Goal: Information Seeking & Learning: Understand process/instructions

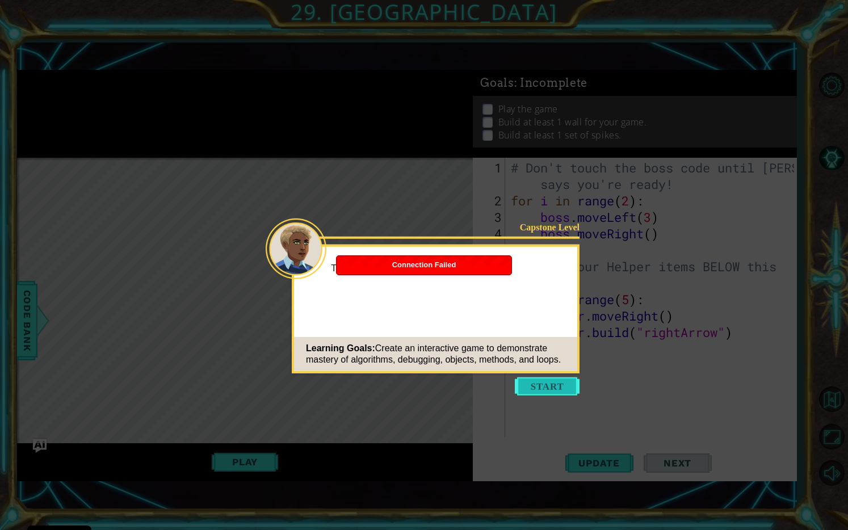
click at [546, 385] on button "Start" at bounding box center [547, 386] width 65 height 18
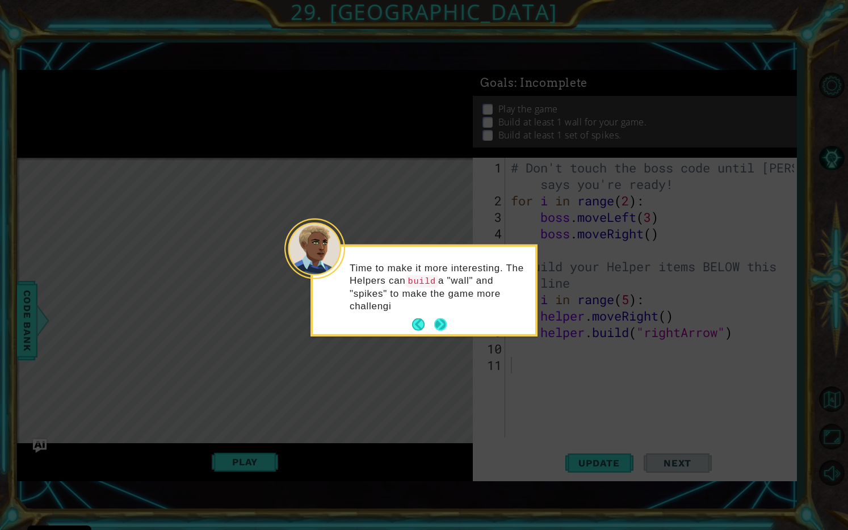
click at [445, 310] on div "Time to make it more interesting. The Helpers can build a "wall" and "spikes" t…" at bounding box center [424, 290] width 222 height 87
click at [439, 332] on footer at bounding box center [429, 324] width 35 height 17
click at [439, 325] on button "Next" at bounding box center [440, 325] width 16 height 16
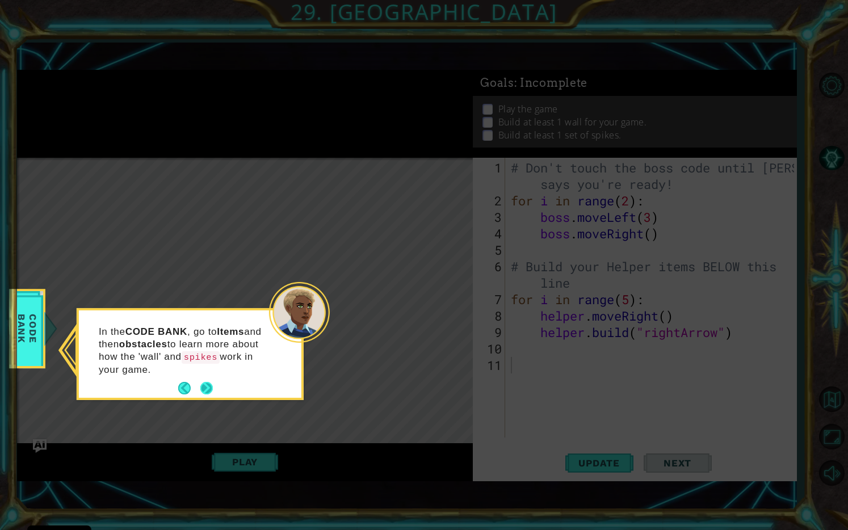
click at [203, 383] on button "Next" at bounding box center [206, 388] width 12 height 12
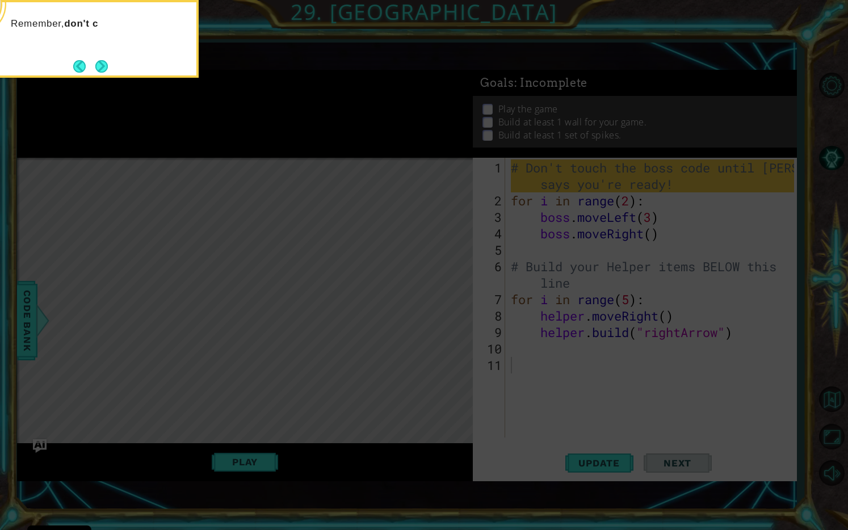
click at [28, 321] on icon at bounding box center [424, 117] width 848 height 825
click at [100, 64] on button "Next" at bounding box center [101, 66] width 12 height 12
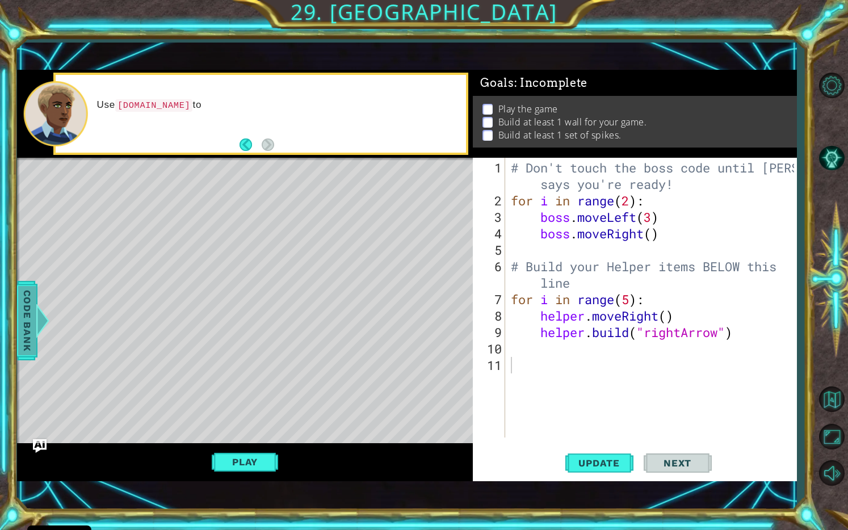
click at [35, 298] on span "Code Bank" at bounding box center [27, 320] width 18 height 69
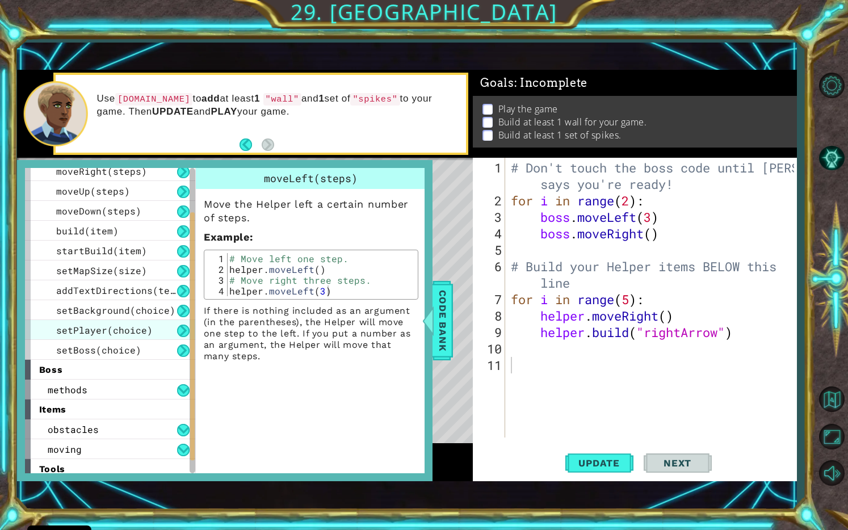
scroll to position [92, 0]
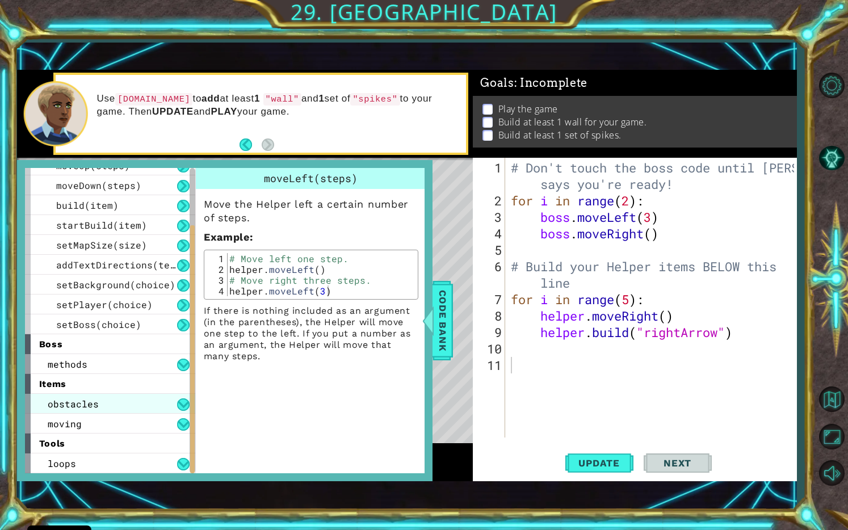
click at [121, 399] on div "obstacles" at bounding box center [110, 404] width 170 height 20
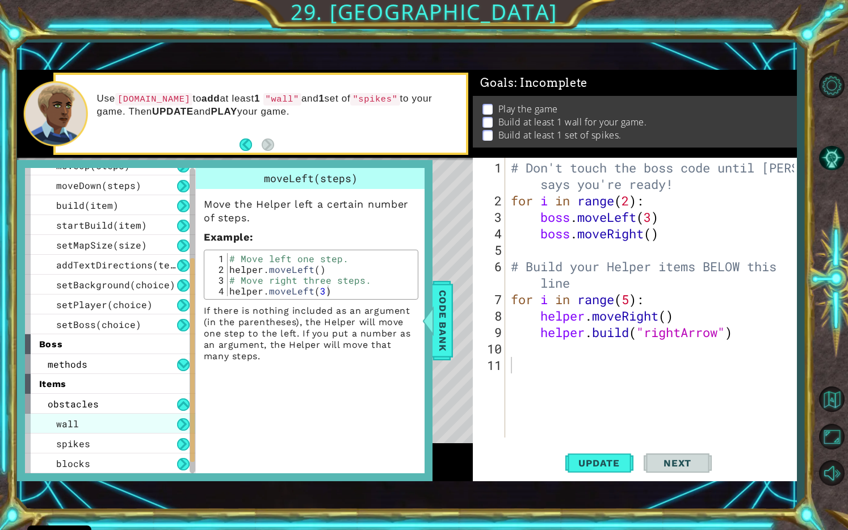
scroll to position [148, 0]
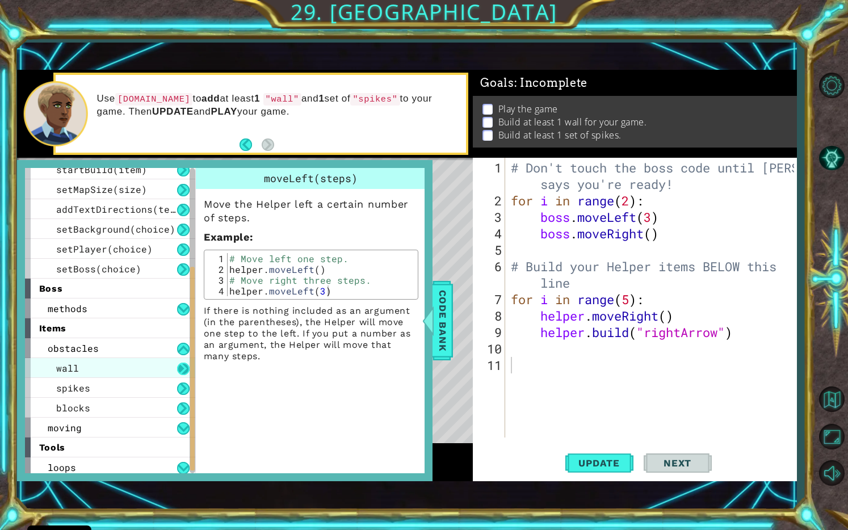
click at [184, 364] on button at bounding box center [183, 369] width 12 height 12
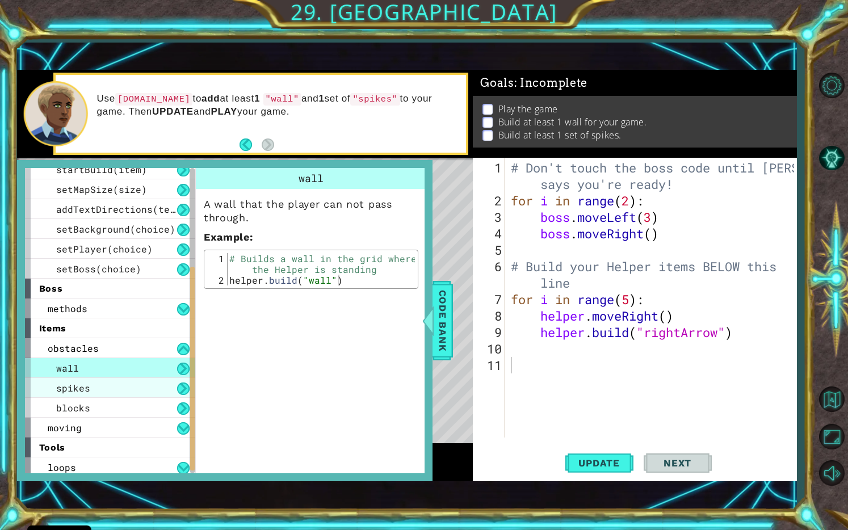
click at [145, 388] on div "spikes" at bounding box center [110, 388] width 170 height 20
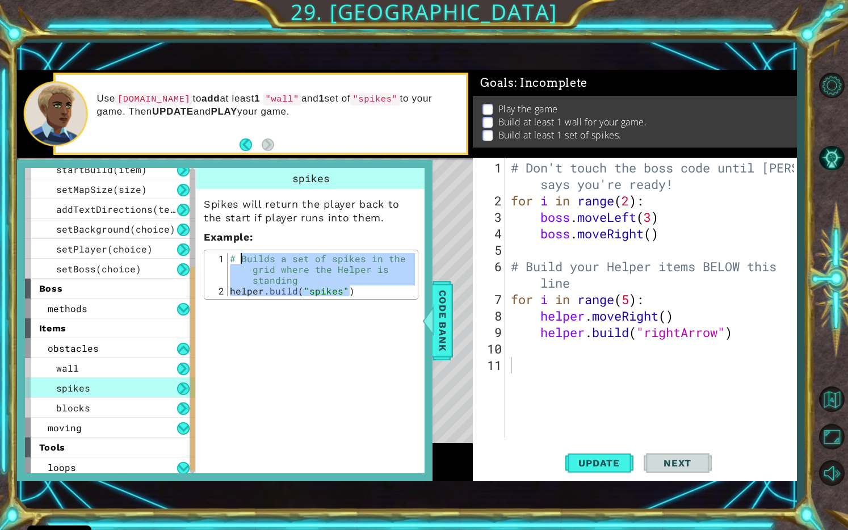
drag, startPoint x: 360, startPoint y: 288, endPoint x: 240, endPoint y: 256, distance: 123.7
click at [240, 256] on div "# Builds a set of spikes in the grid where the Helper is standing helper . buil…" at bounding box center [322, 296] width 188 height 86
click at [277, 366] on div "spikes Spikes will return the player back to the start if player runs into them…" at bounding box center [312, 320] width 234 height 305
click at [382, 288] on div "# Builds a set of spikes in the grid where the Helper is standing helper . buil…" at bounding box center [321, 274] width 187 height 43
type textarea "[DOMAIN_NAME]("spikes")"
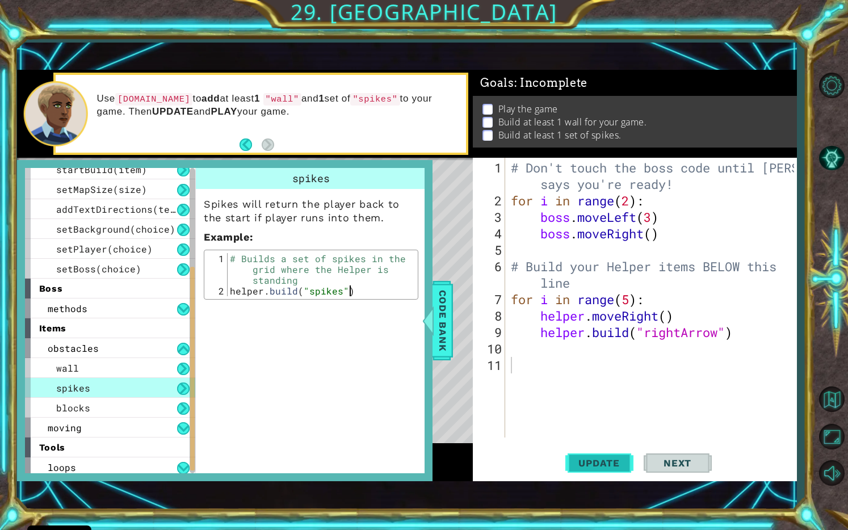
click at [592, 460] on span "Update" at bounding box center [599, 462] width 64 height 11
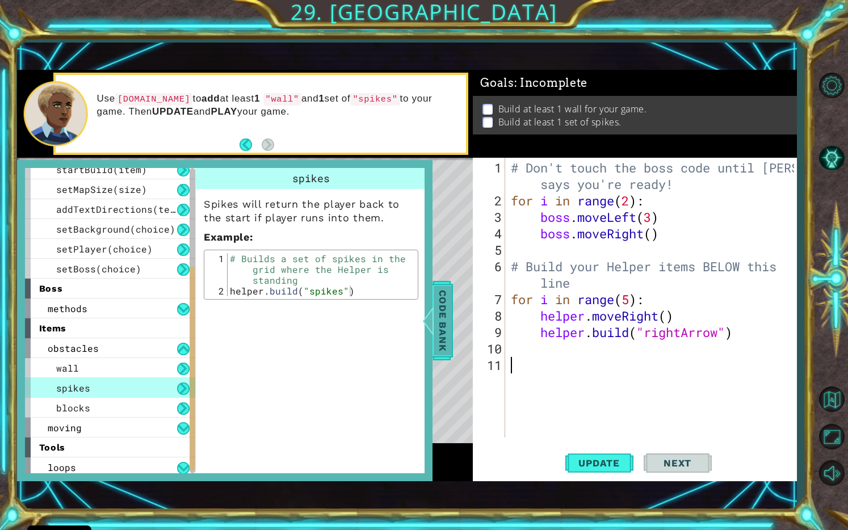
click at [444, 322] on span "Code Bank" at bounding box center [442, 320] width 18 height 69
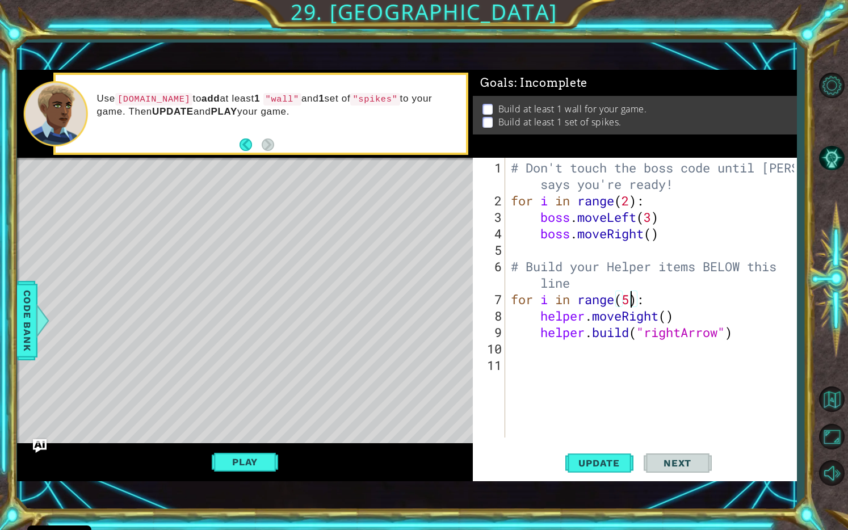
click at [630, 302] on div "# Don't touch the boss code until [PERSON_NAME] says you're ready! for i in ran…" at bounding box center [653, 323] width 290 height 329
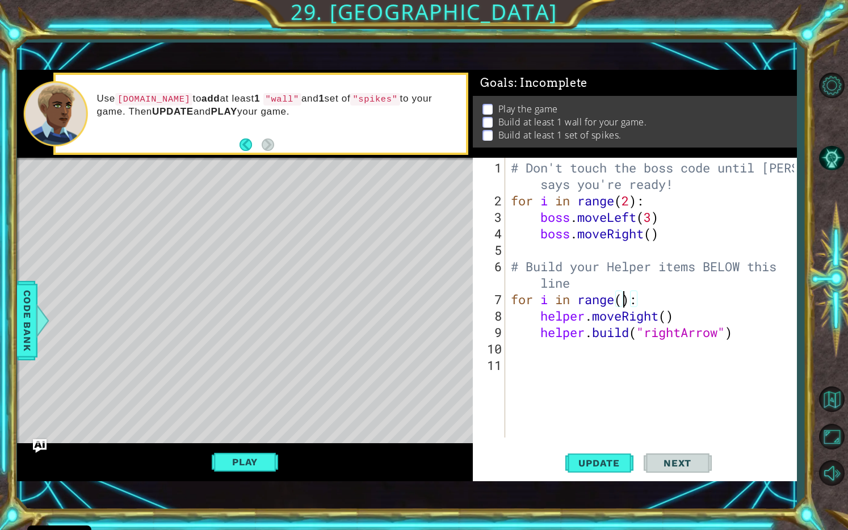
type textarea "for i in range(4):"
click at [583, 357] on div "# Don't touch the boss code until [PERSON_NAME] says you're ready! for i in ran…" at bounding box center [653, 323] width 290 height 329
click at [595, 465] on span "Update" at bounding box center [599, 462] width 64 height 11
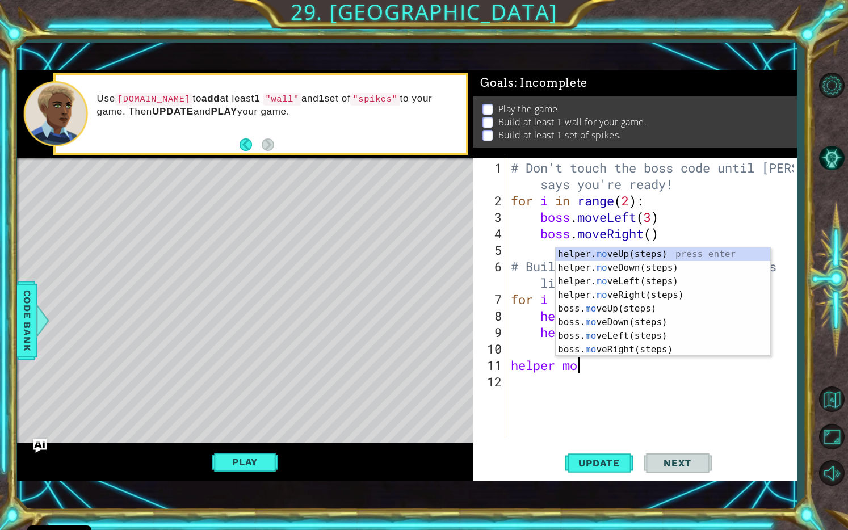
type textarea "helper mo"
click at [658, 290] on div "helper. mo veUp(steps) press enter helper. mo veDown(steps) press enter helper.…" at bounding box center [662, 315] width 215 height 136
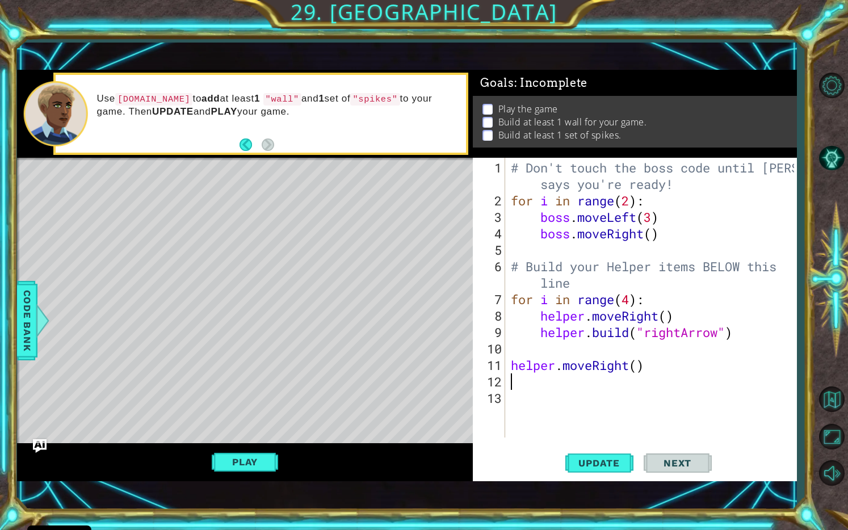
scroll to position [0, 0]
click at [637, 369] on div "# Don't touch the boss code until [PERSON_NAME] says you're ready! for i in ran…" at bounding box center [653, 323] width 290 height 329
type textarea "helper.moveRight(2)"
click at [591, 394] on div "# Don't touch the boss code until [PERSON_NAME] says you're ready! for i in ran…" at bounding box center [653, 323] width 290 height 329
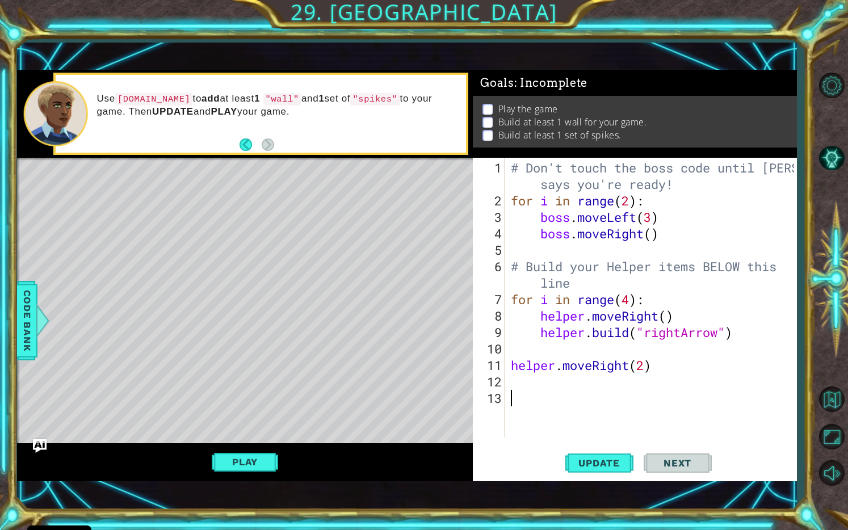
scroll to position [0, 0]
click at [575, 384] on div "# Don't touch the boss code until [PERSON_NAME] says you're ready! for i in ran…" at bounding box center [653, 323] width 290 height 329
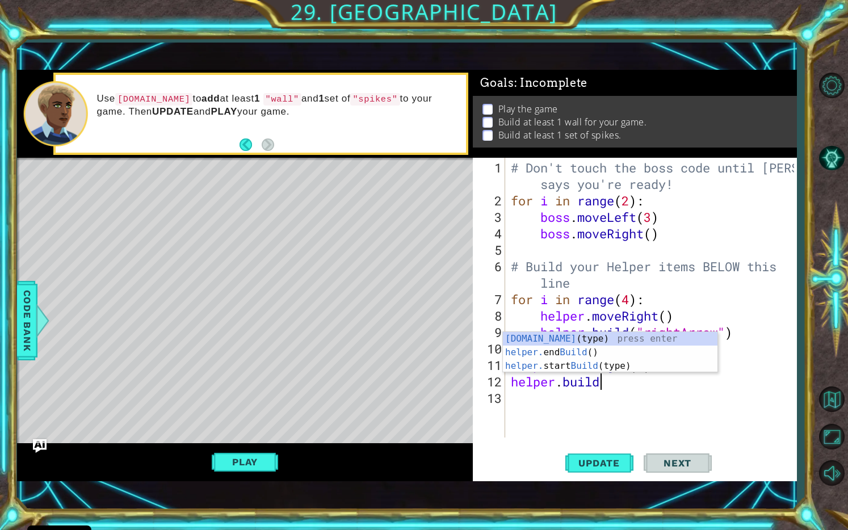
scroll to position [0, 3]
click at [593, 336] on div "[DOMAIN_NAME] (type) press enter helper. end Build () press enter helper. start…" at bounding box center [610, 366] width 215 height 68
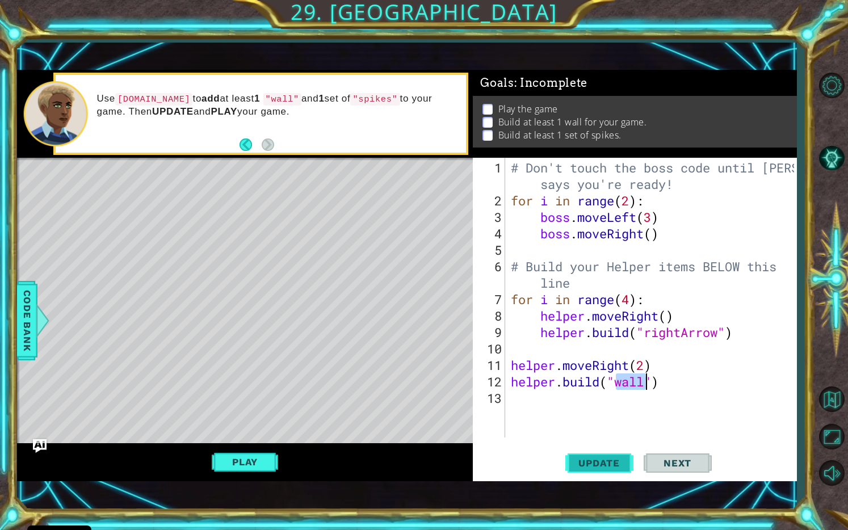
type textarea "[DOMAIN_NAME]("wall")"
click at [596, 464] on span "Update" at bounding box center [599, 462] width 64 height 11
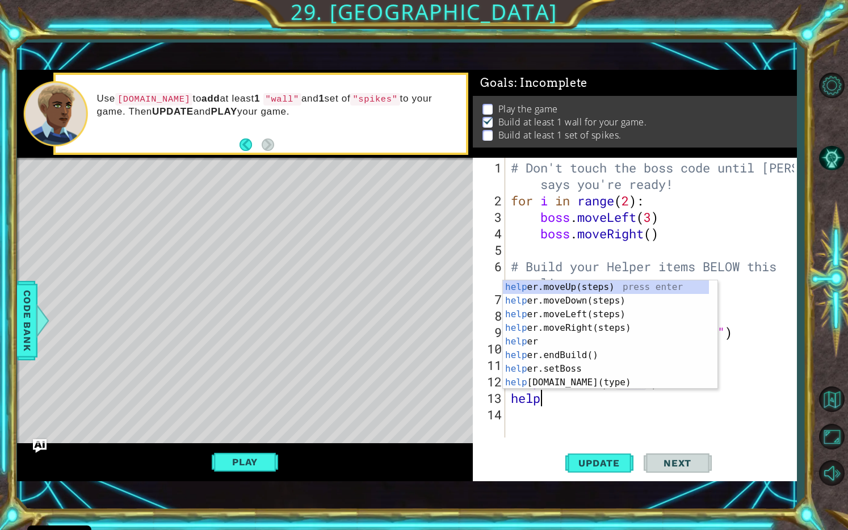
scroll to position [0, 1]
type textarea "helper"
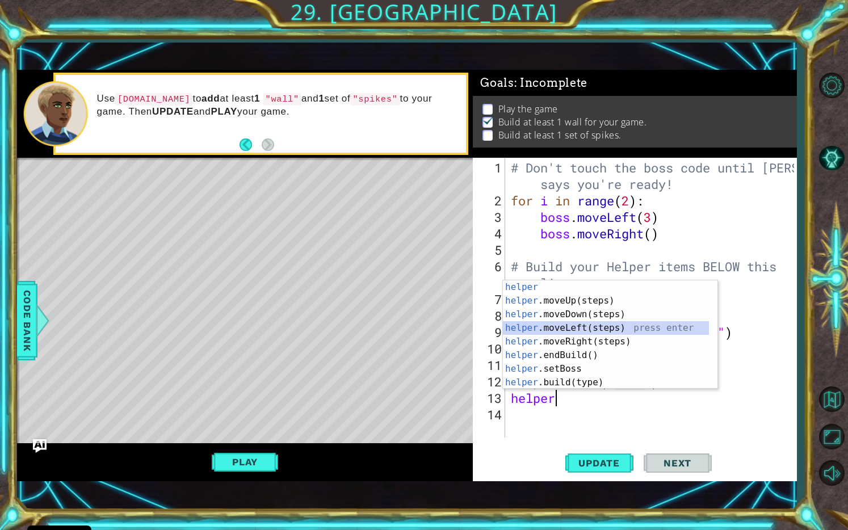
click at [574, 327] on div "helper press enter helper .moveUp(steps) press enter helper .moveDown(steps) pr…" at bounding box center [606, 348] width 207 height 136
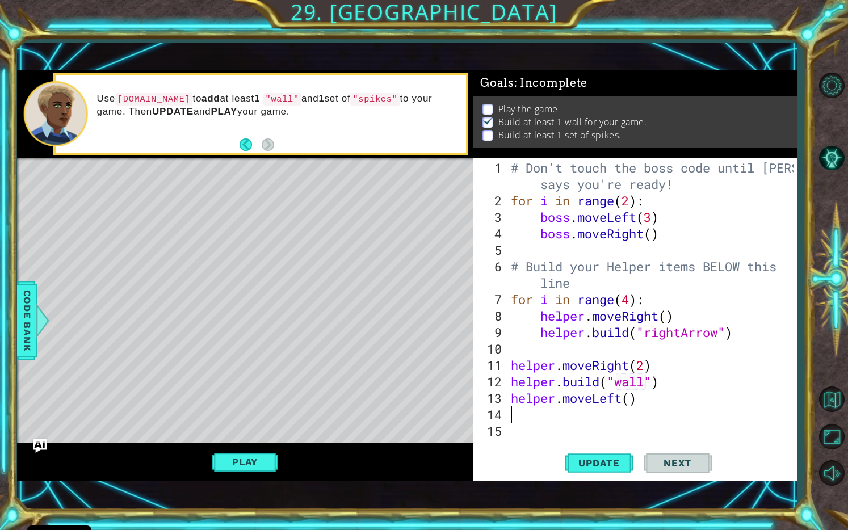
scroll to position [0, 0]
click at [628, 397] on div "# Don't touch the boss code until [PERSON_NAME] says you're ready! for i in ran…" at bounding box center [653, 323] width 290 height 329
type textarea "helper.moveLeft(2)"
click at [598, 422] on div "# Don't touch the boss code until [PERSON_NAME] says you're ready! for i in ran…" at bounding box center [653, 323] width 290 height 329
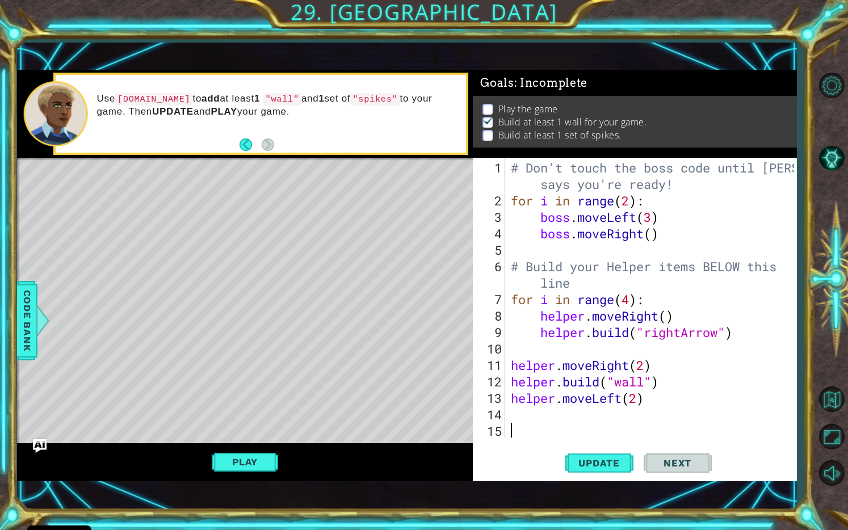
scroll to position [0, 0]
click at [586, 414] on div "# Don't touch the boss code until [PERSON_NAME] says you're ready! for i in ran…" at bounding box center [653, 323] width 290 height 329
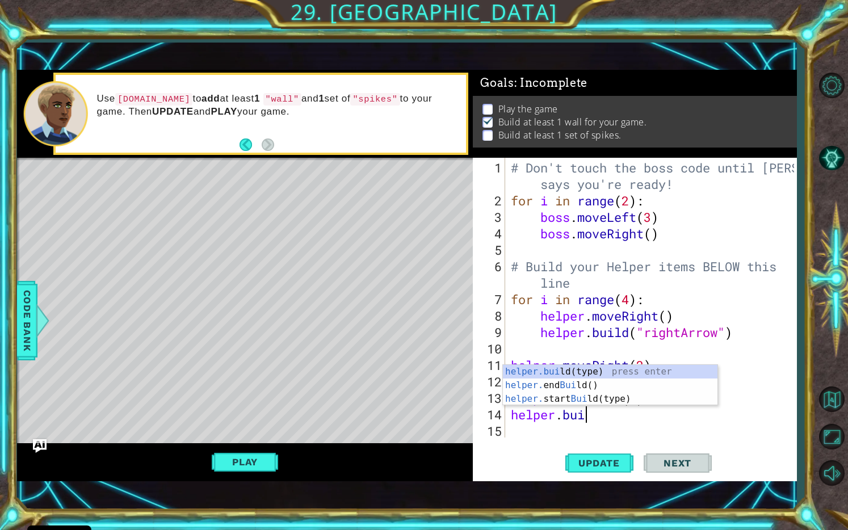
scroll to position [0, 3]
click at [584, 370] on div "[DOMAIN_NAME] (type) press enter helper. end Build () press enter helper. start…" at bounding box center [610, 399] width 215 height 68
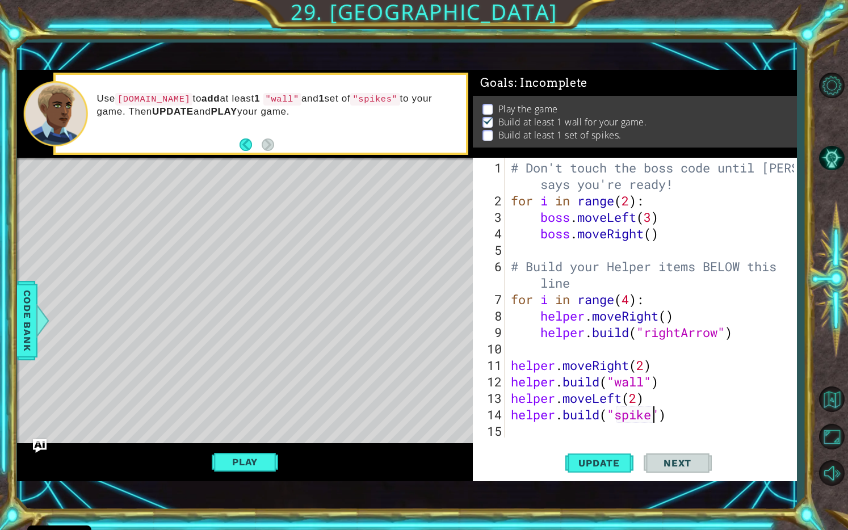
scroll to position [0, 7]
type textarea "[DOMAIN_NAME]("spikes")"
click at [609, 457] on span "Update" at bounding box center [599, 462] width 64 height 11
click at [540, 409] on div "# Don't touch the boss code until [PERSON_NAME] says you're ready! for i in ran…" at bounding box center [653, 323] width 290 height 329
click at [643, 405] on div "# Don't touch the boss code until [PERSON_NAME] says you're ready! for i in ran…" at bounding box center [653, 323] width 290 height 329
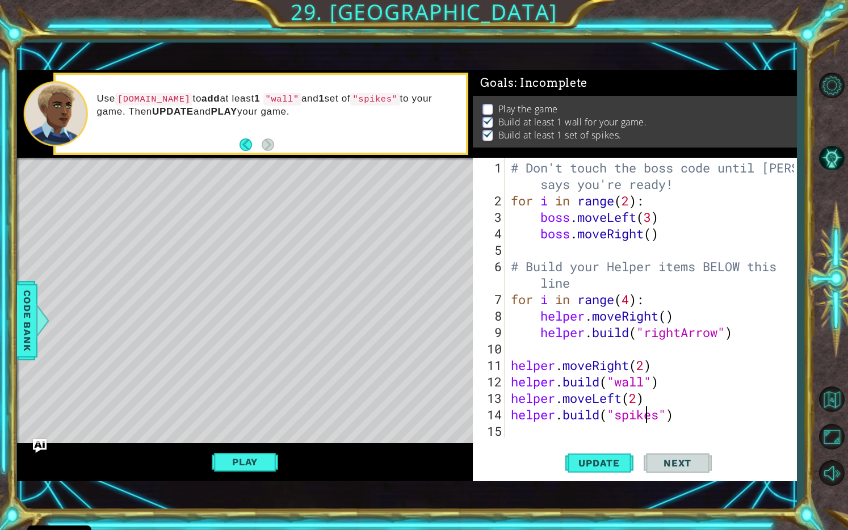
click at [508, 414] on div "# Don't touch the boss code until [PERSON_NAME] says you're ready! for i in ran…" at bounding box center [653, 323] width 290 height 329
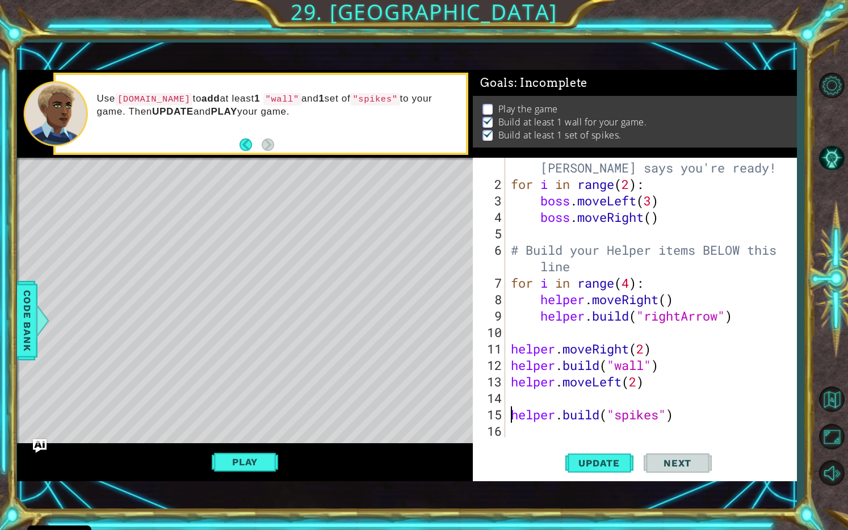
scroll to position [16, 0]
click at [519, 401] on div "# Don't touch the boss code until [PERSON_NAME] says you're ready! for i in ran…" at bounding box center [649, 307] width 282 height 329
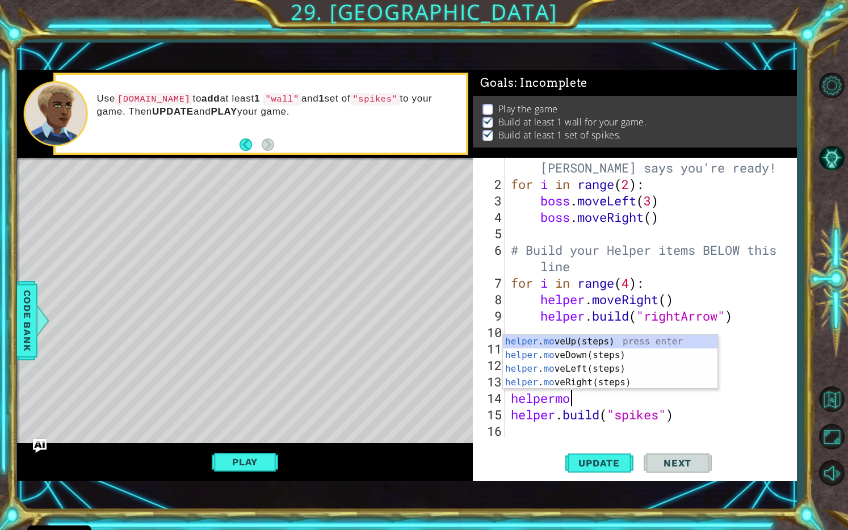
scroll to position [0, 3]
type textarea "helpermove"
click at [575, 355] on div "helper . move Up(steps) press enter helper . move Down(steps) press enter helpe…" at bounding box center [610, 376] width 215 height 82
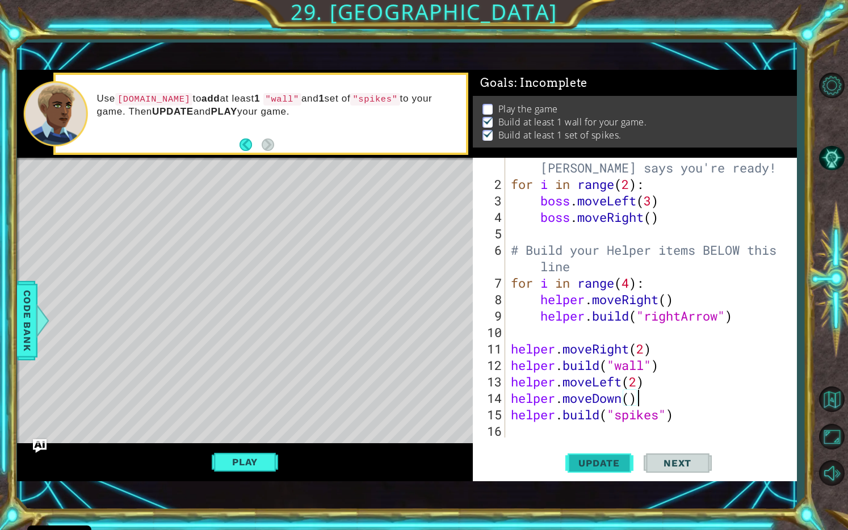
type textarea "helper.moveDown()"
click at [599, 457] on span "Update" at bounding box center [599, 462] width 64 height 11
click at [259, 459] on button "Play" at bounding box center [245, 462] width 66 height 22
